Goal: Transaction & Acquisition: Book appointment/travel/reservation

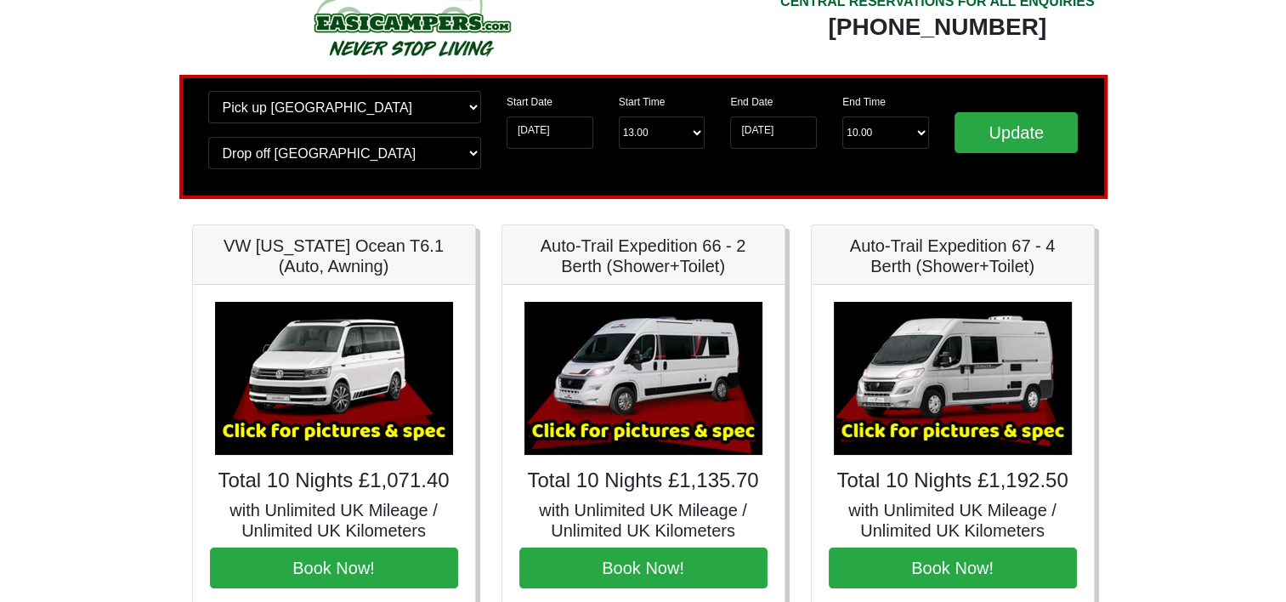
scroll to position [85, 0]
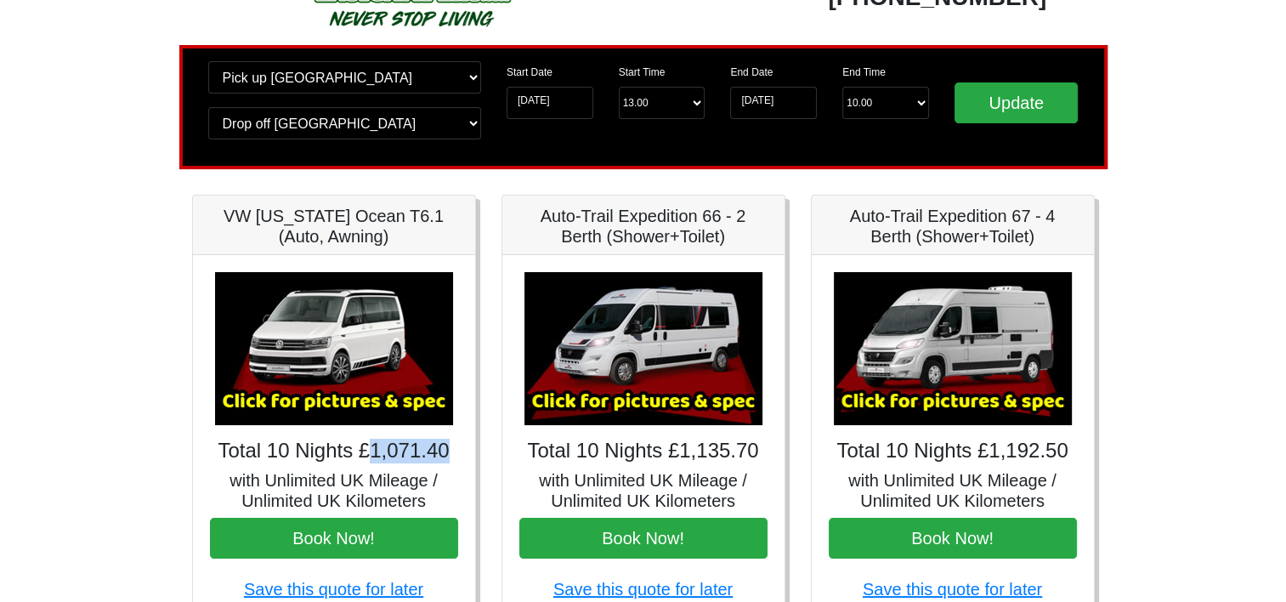
drag, startPoint x: 377, startPoint y: 452, endPoint x: 457, endPoint y: 445, distance: 79.4
click at [457, 445] on h4 "Total 10 Nights £1,071.40" at bounding box center [334, 451] width 248 height 25
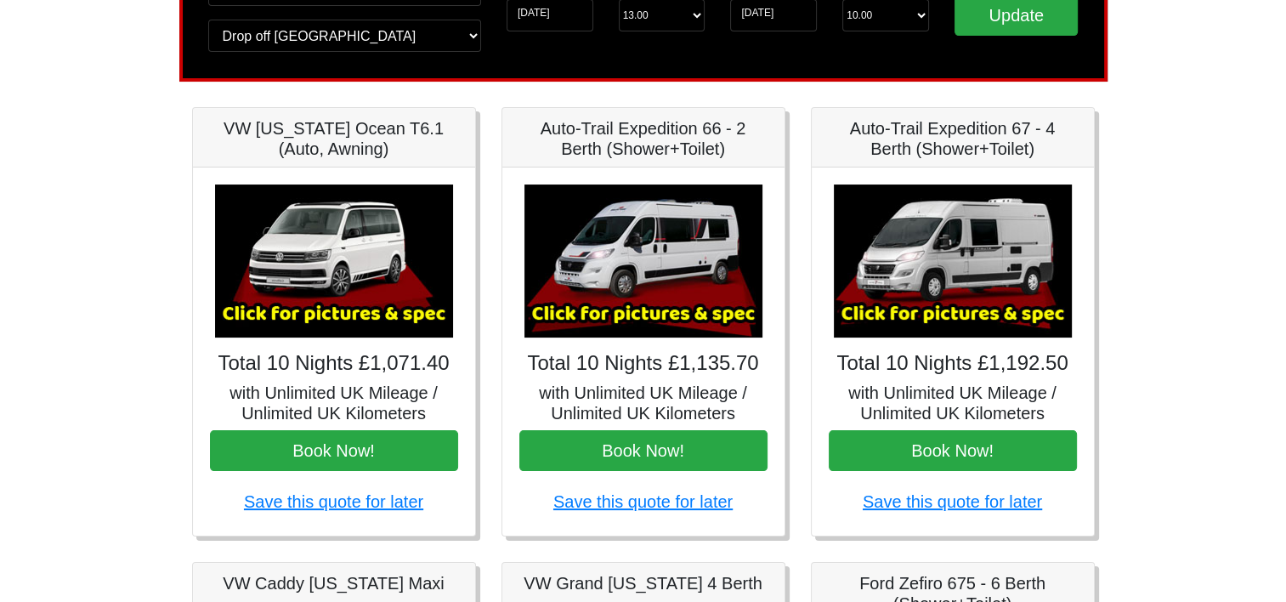
scroll to position [327, 0]
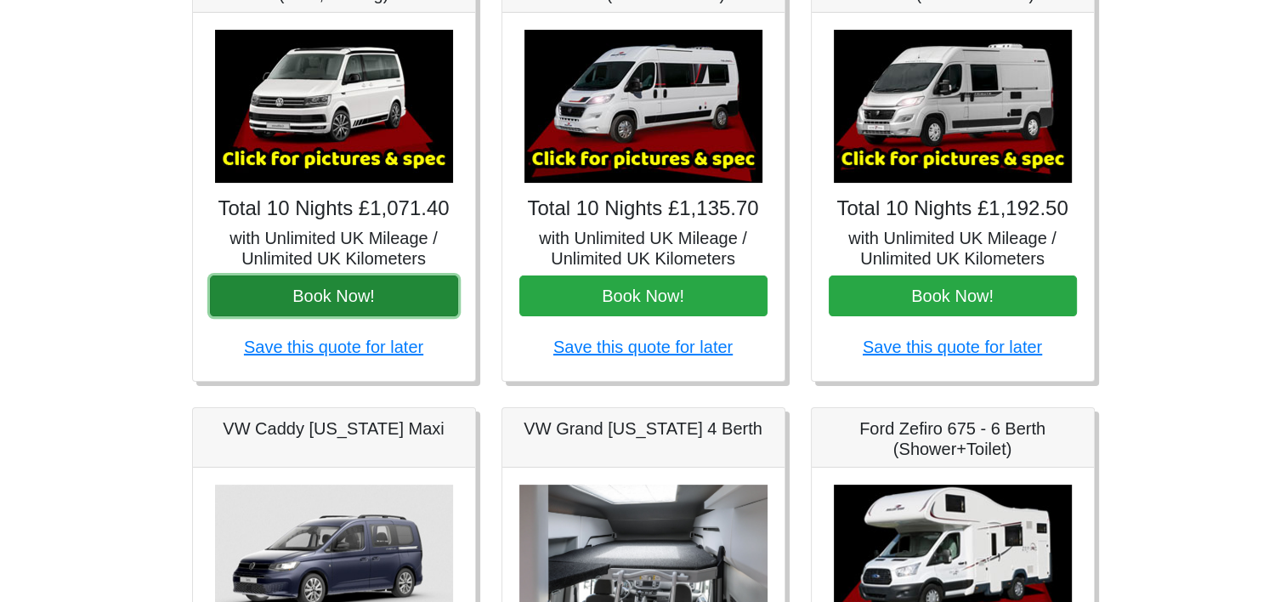
click at [309, 286] on button "Book Now!" at bounding box center [334, 295] width 248 height 41
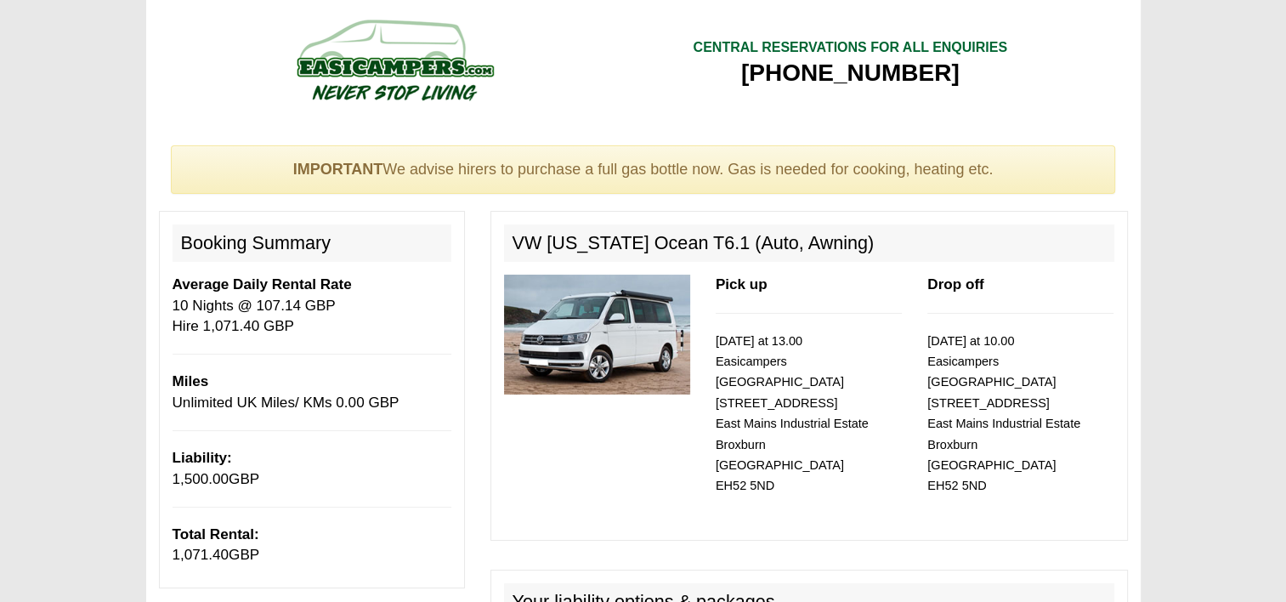
scroll to position [85, 0]
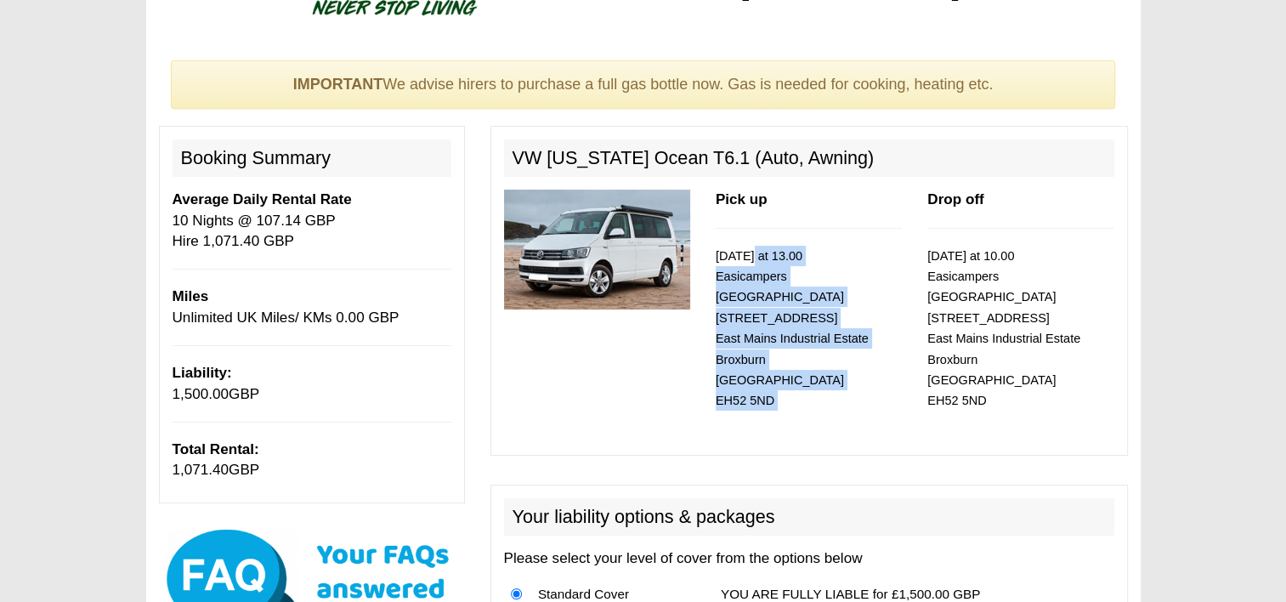
drag, startPoint x: 746, startPoint y: 259, endPoint x: 870, endPoint y: 404, distance: 190.0
click at [870, 404] on div "Pick up [DATE] at 13.00 Easicampers [GEOGRAPHIC_DATA] [STREET_ADDRESS]" at bounding box center [809, 316] width 212 height 252
drag, startPoint x: 870, startPoint y: 404, endPoint x: 839, endPoint y: 375, distance: 42.1
click at [839, 375] on p "[DATE] at 13.00 Easicampers [GEOGRAPHIC_DATA] [STREET_ADDRESS]" at bounding box center [809, 329] width 186 height 166
click at [753, 299] on small "[DATE] at 13.00 Easicampers [GEOGRAPHIC_DATA] [STREET_ADDRESS]" at bounding box center [792, 328] width 153 height 159
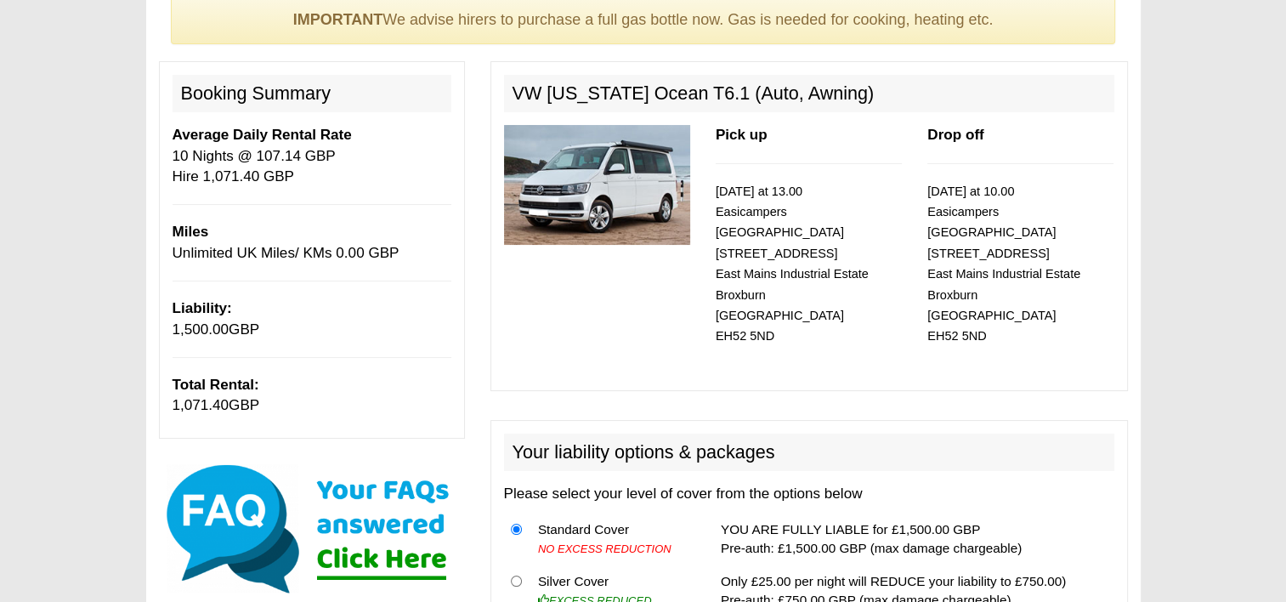
scroll to position [0, 0]
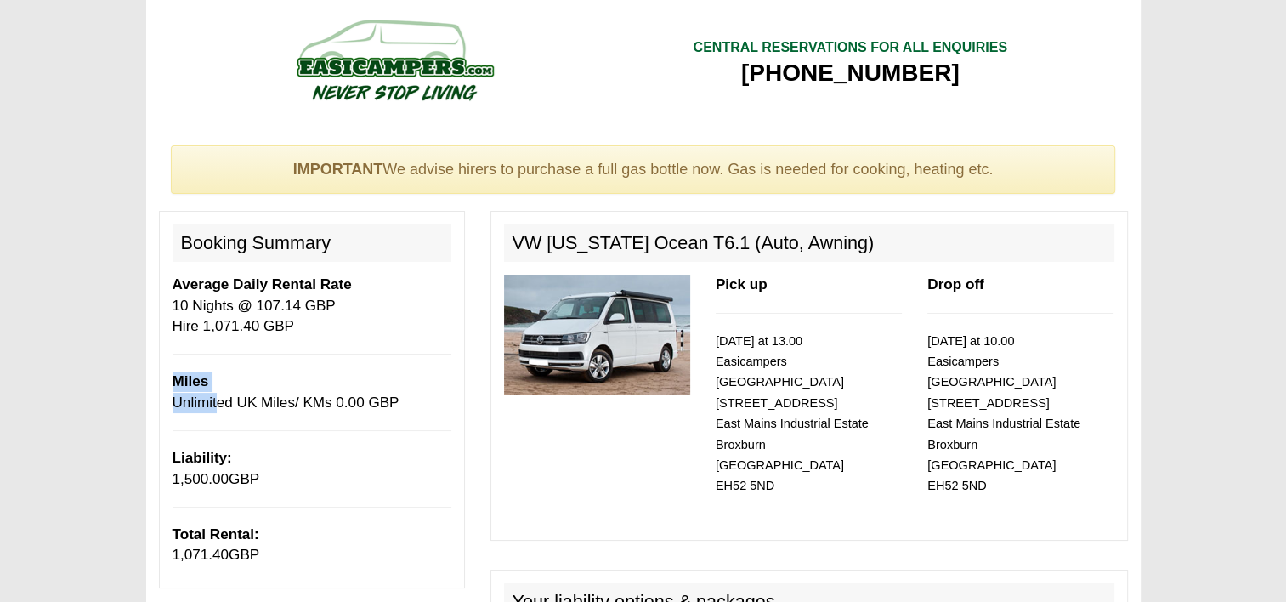
drag, startPoint x: 210, startPoint y: 402, endPoint x: 364, endPoint y: 391, distance: 154.3
click at [364, 391] on p "Miles Unlimited UK Miles/ KMs 0.00 GBP" at bounding box center [312, 393] width 279 height 42
drag, startPoint x: 364, startPoint y: 391, endPoint x: 409, endPoint y: 398, distance: 45.6
click at [409, 398] on p "Miles Unlimited UK Miles/ KMs 0.00 GBP" at bounding box center [312, 393] width 279 height 42
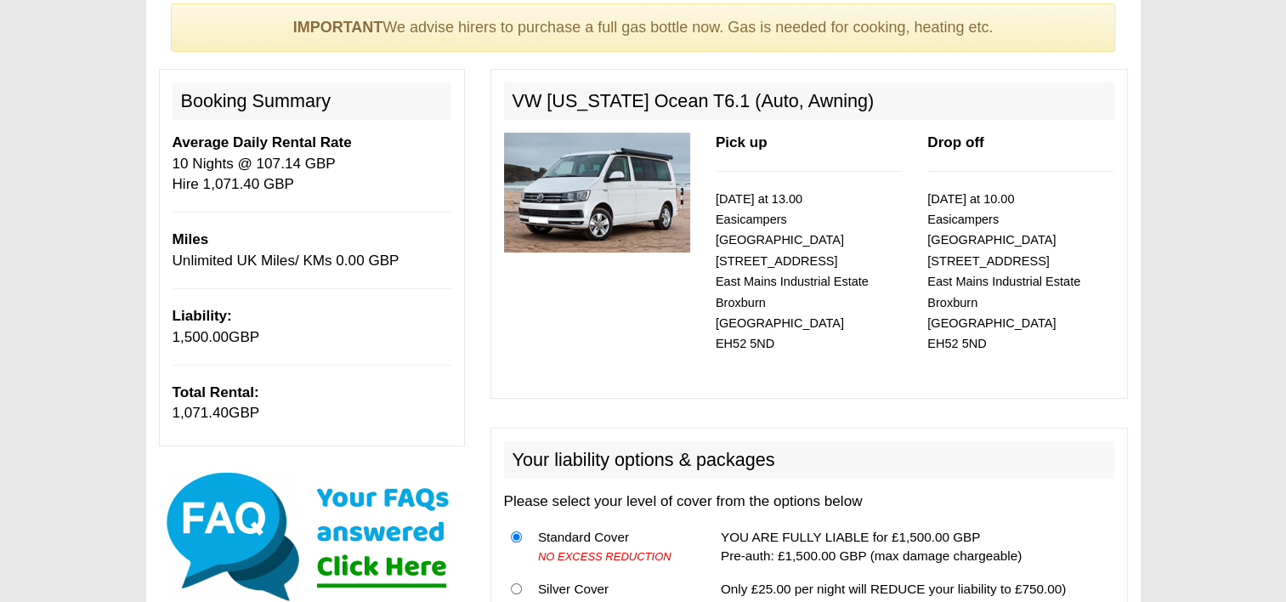
scroll to position [255, 0]
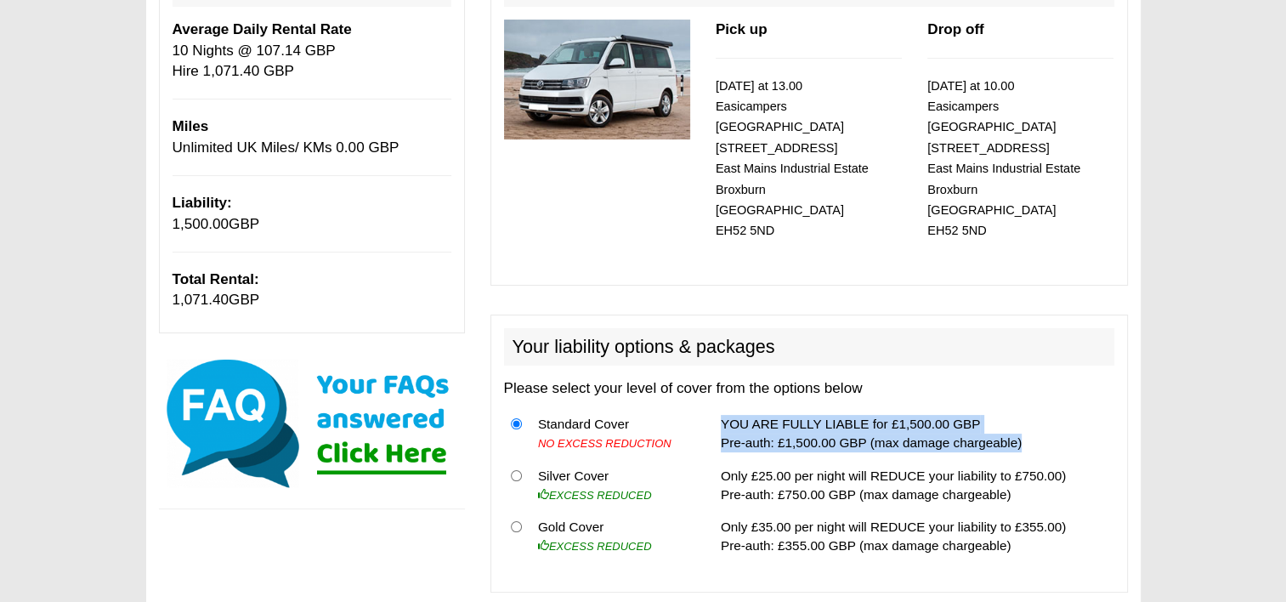
drag, startPoint x: 704, startPoint y: 401, endPoint x: 1030, endPoint y: 424, distance: 327.3
click at [1030, 424] on tr "Standard Cover NO EXCESS REDUCTION YOU ARE FULLY LIABLE for £1,500.00 GBP Pre-a…" at bounding box center [809, 434] width 610 height 52
drag, startPoint x: 1030, startPoint y: 424, endPoint x: 1037, endPoint y: 415, distance: 11.6
click at [1037, 415] on td "YOU ARE FULLY LIABLE for £1,500.00 GBP Pre-auth: £1,500.00 GBP (max damage char…" at bounding box center [914, 434] width 400 height 52
click at [854, 432] on td "YOU ARE FULLY LIABLE for £1,500.00 GBP Pre-auth: £1,500.00 GBP (max damage char…" at bounding box center [914, 434] width 400 height 52
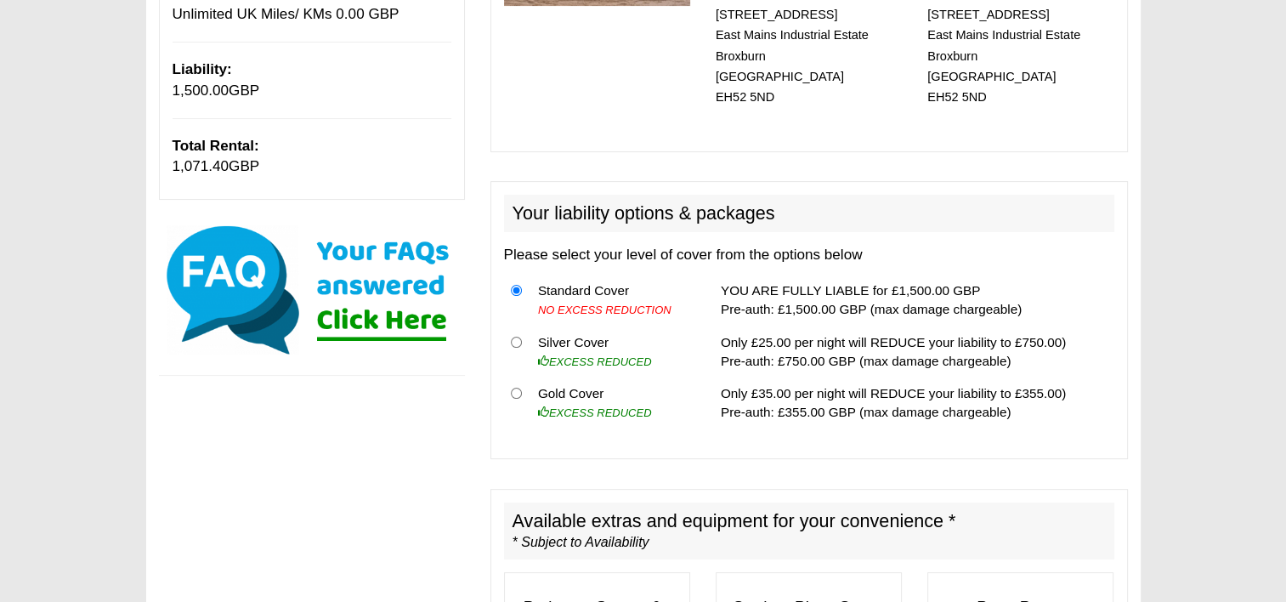
scroll to position [425, 0]
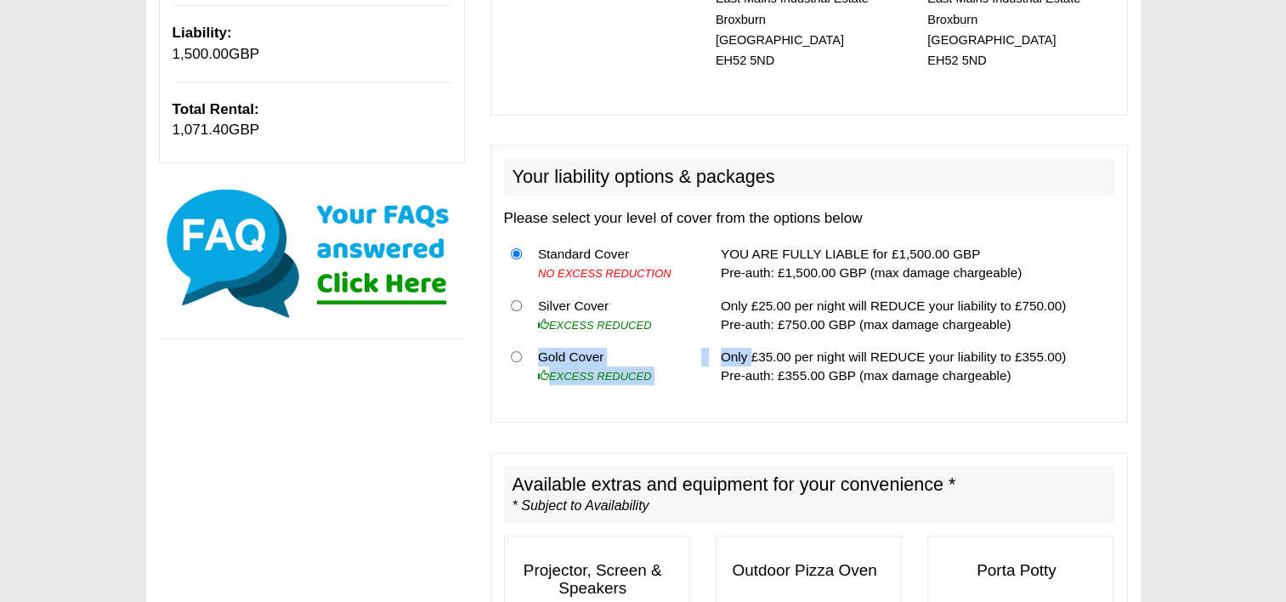
drag, startPoint x: 1006, startPoint y: 305, endPoint x: 740, endPoint y: 320, distance: 265.6
click at [740, 320] on tbody "Standard Cover NO EXCESS REDUCTION YOU ARE FULLY LIABLE for £1,500.00 GBP Pre-a…" at bounding box center [809, 315] width 610 height 155
drag, startPoint x: 740, startPoint y: 320, endPoint x: 944, endPoint y: 348, distance: 205.9
click at [944, 348] on td "Only £35.00 per night will REDUCE your liability to £355.00) Pre-auth: £355.00 …" at bounding box center [914, 366] width 400 height 51
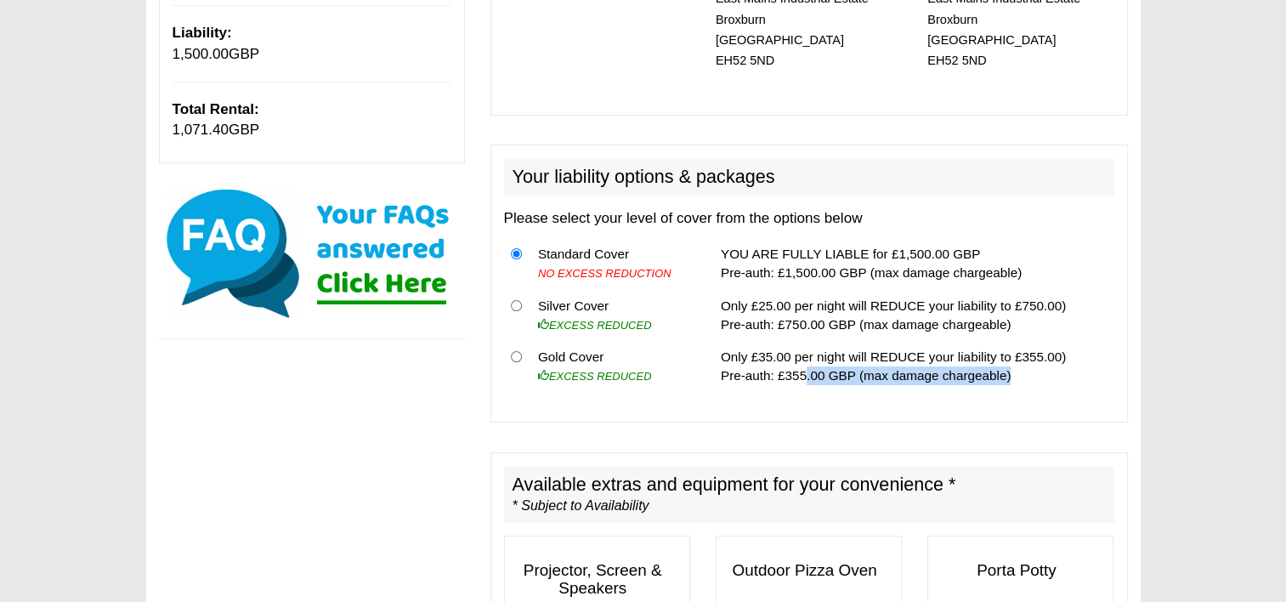
drag, startPoint x: 795, startPoint y: 360, endPoint x: 996, endPoint y: 350, distance: 201.7
click at [996, 350] on td "Only £35.00 per night will REDUCE your liability to £355.00) Pre-auth: £355.00 …" at bounding box center [914, 366] width 400 height 51
click at [697, 423] on p at bounding box center [810, 433] width 638 height 20
click at [513, 351] on input "radio" at bounding box center [516, 356] width 11 height 11
radio input "true"
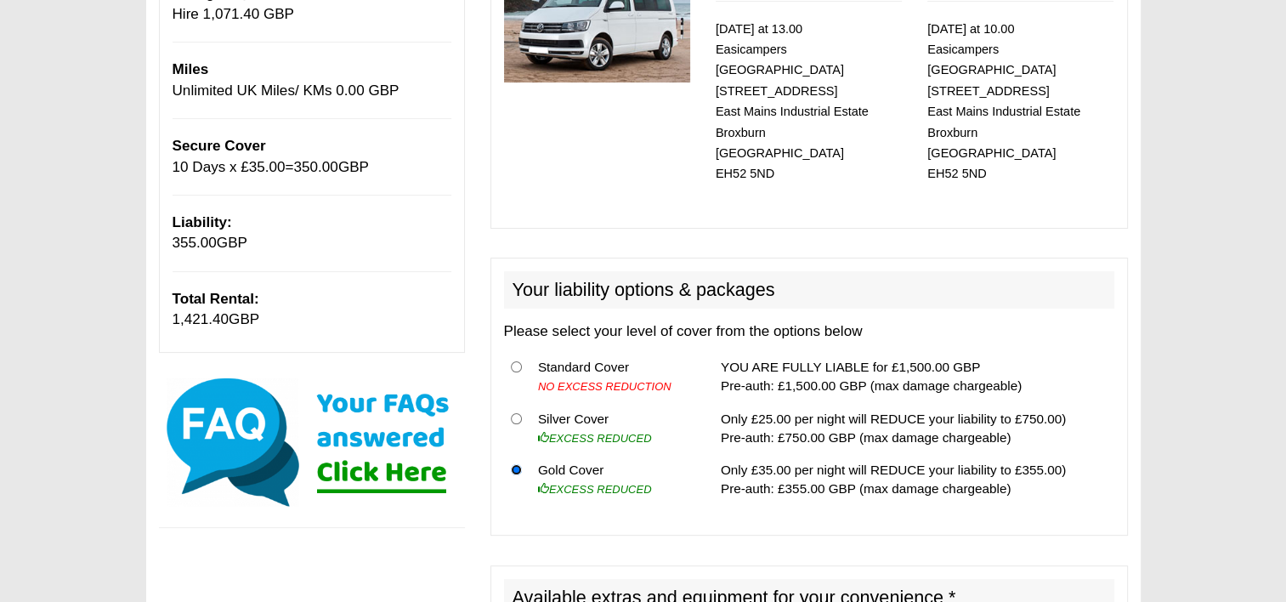
scroll to position [341, 0]
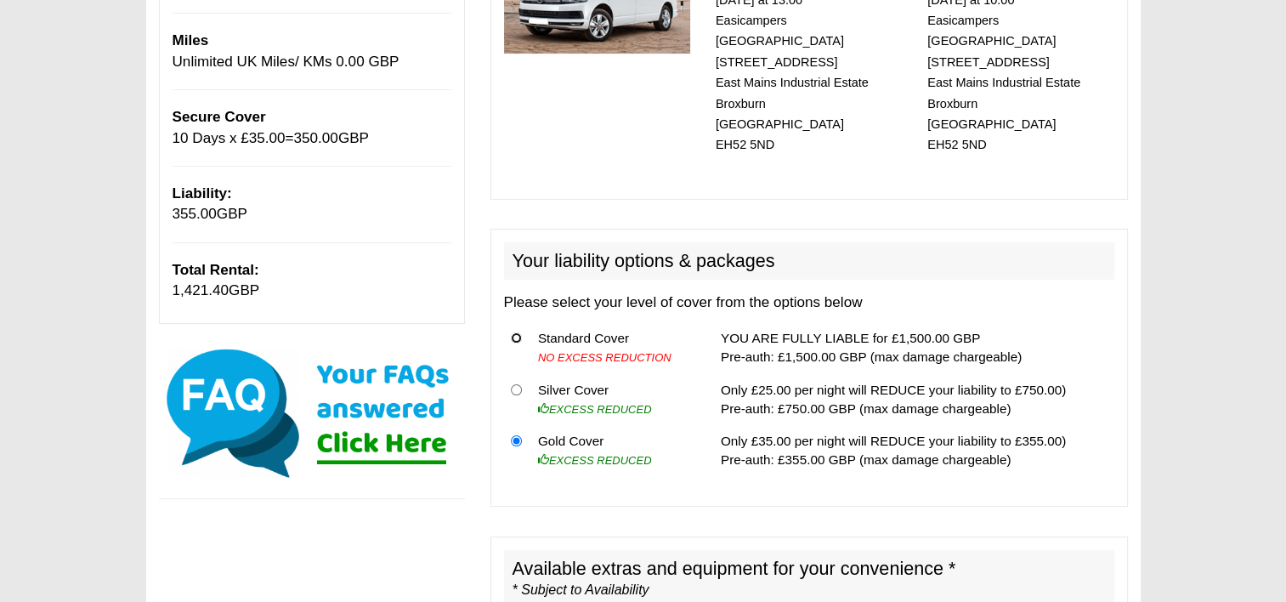
click at [515, 332] on input "radio" at bounding box center [516, 337] width 11 height 11
radio input "true"
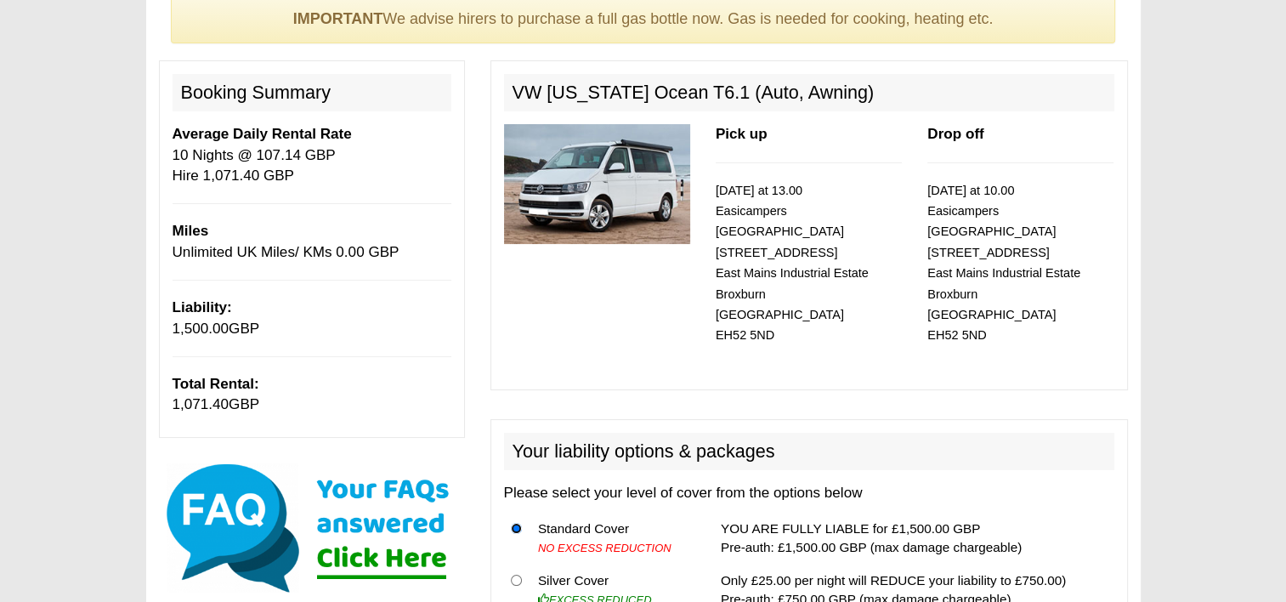
scroll to position [1, 0]
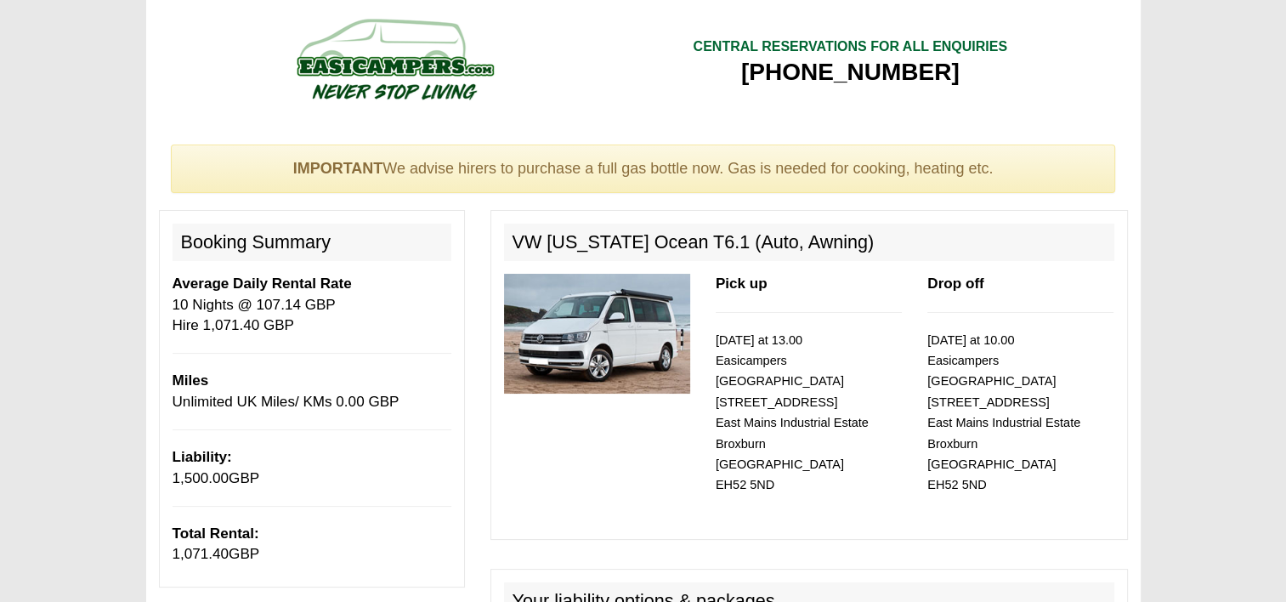
click at [626, 340] on img at bounding box center [597, 334] width 186 height 120
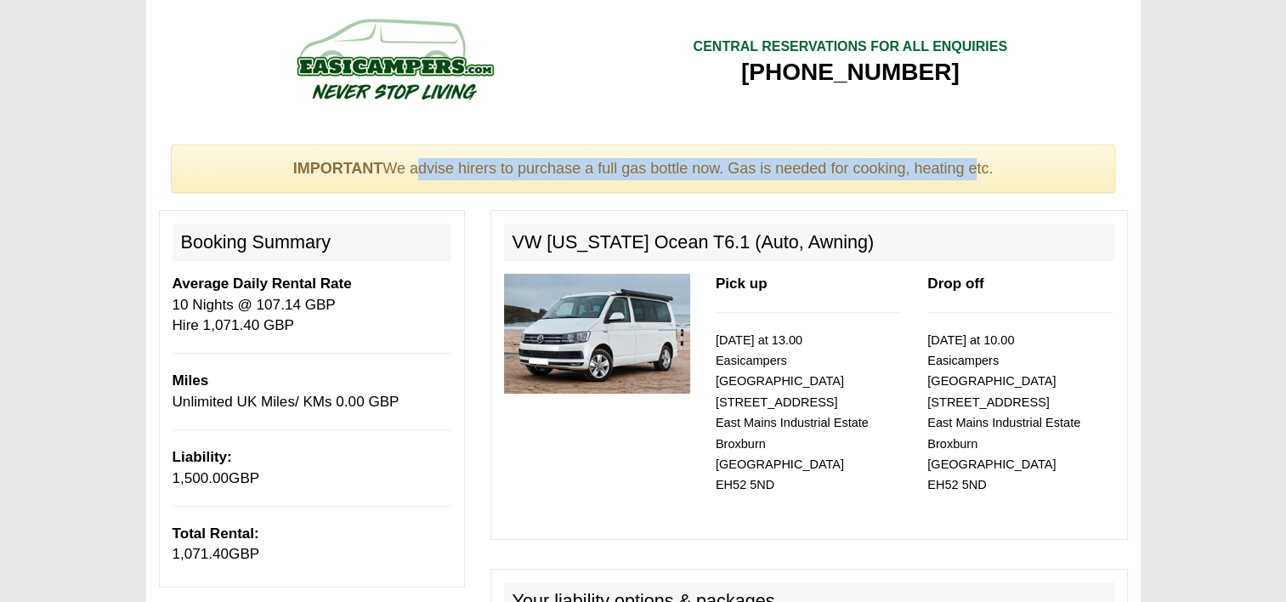
drag, startPoint x: 417, startPoint y: 163, endPoint x: 976, endPoint y: 177, distance: 558.7
click at [976, 177] on div "IMPORTANT We advise hirers to purchase a full gas bottle now. Gas is needed for…" at bounding box center [643, 169] width 945 height 49
click at [604, 170] on div "IMPORTANT We advise hirers to purchase a full gas bottle now. Gas is needed for…" at bounding box center [643, 169] width 945 height 49
click at [672, 160] on div "IMPORTANT We advise hirers to purchase a full gas bottle now. Gas is needed for…" at bounding box center [643, 169] width 945 height 49
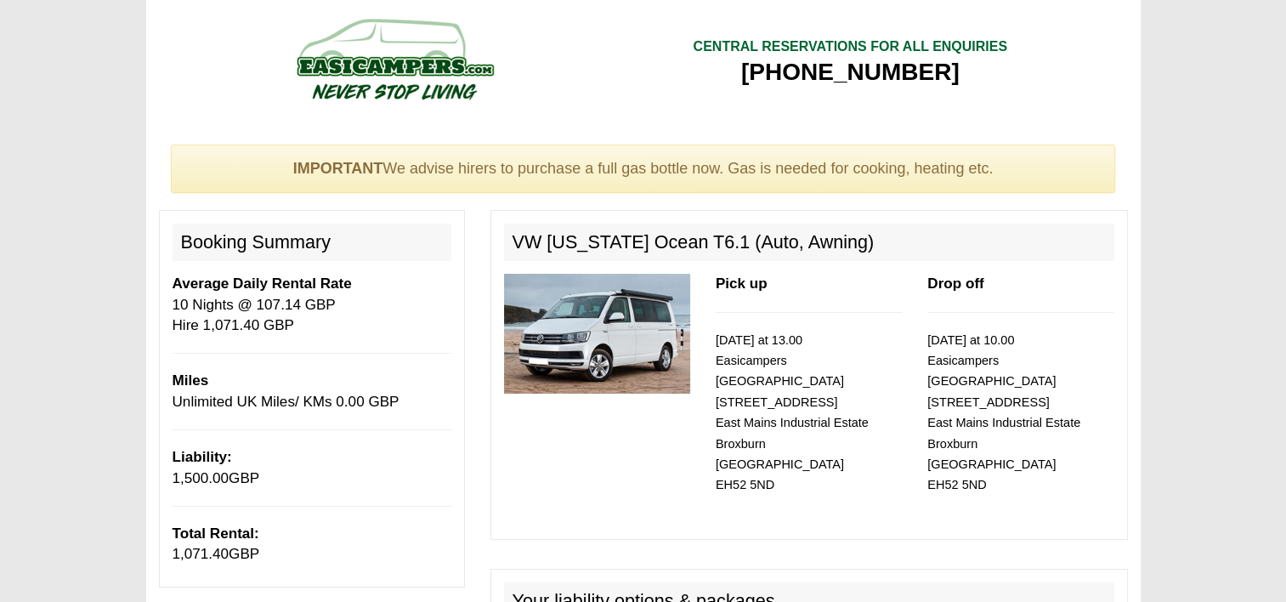
drag, startPoint x: 1030, startPoint y: 156, endPoint x: 700, endPoint y: 169, distance: 330.9
click at [700, 169] on div "IMPORTANT We advise hirers to purchase a full gas bottle now. Gas is needed for…" at bounding box center [643, 169] width 945 height 49
click at [1024, 171] on div "IMPORTANT We advise hirers to purchase a full gas bottle now. Gas is needed for…" at bounding box center [643, 169] width 945 height 49
click at [474, 189] on div "IMPORTANT We advise hirers to purchase a full gas bottle now. Gas is needed for…" at bounding box center [643, 169] width 945 height 49
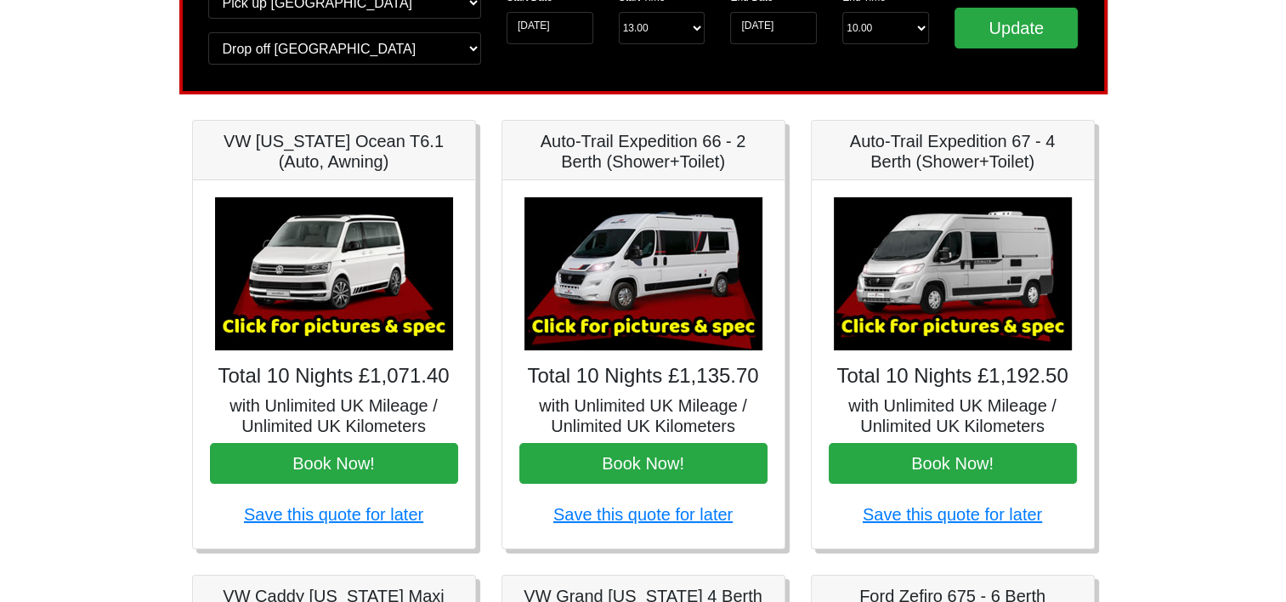
scroll to position [157, 0]
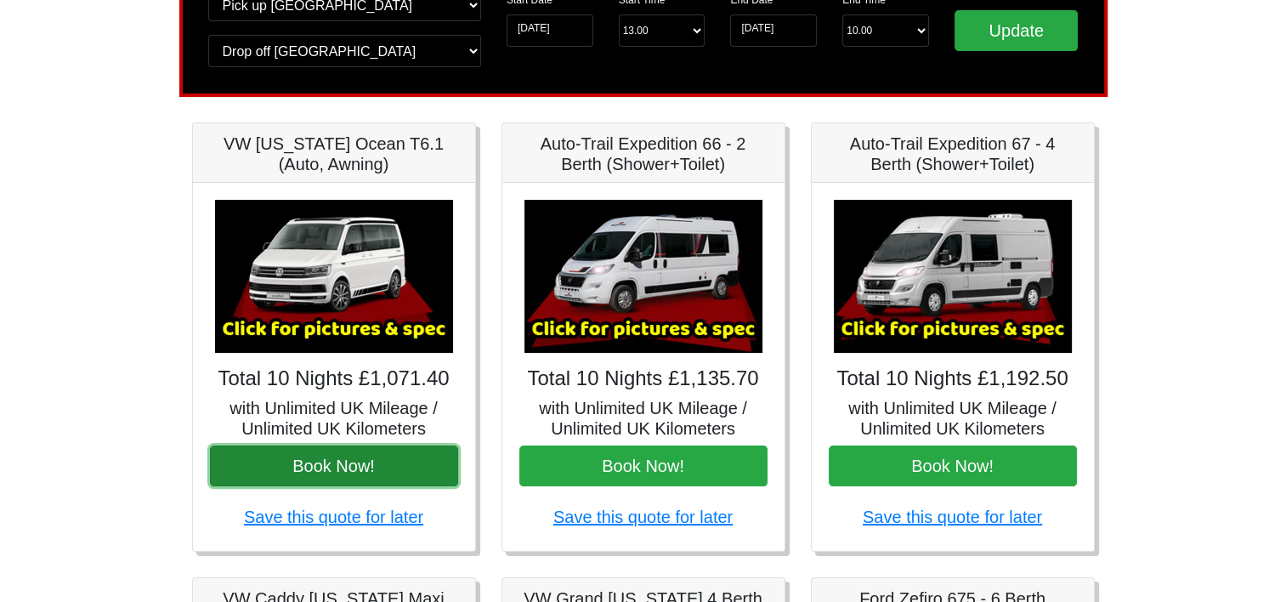
click at [350, 462] on button "Book Now!" at bounding box center [334, 465] width 248 height 41
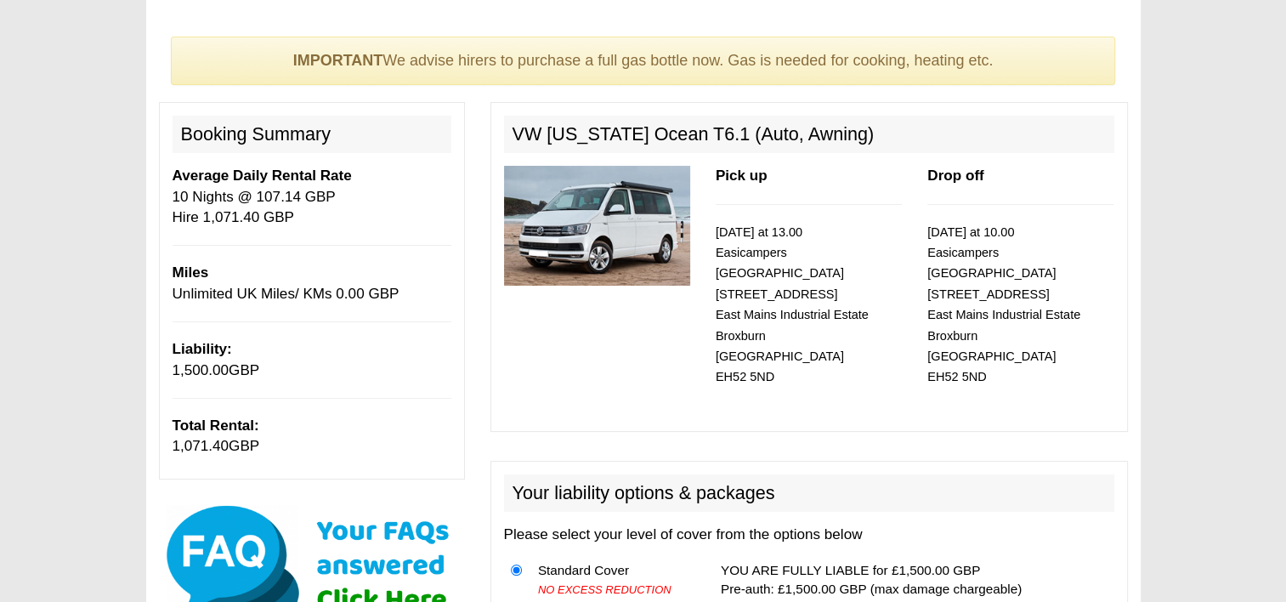
scroll to position [85, 0]
